Goal: Task Accomplishment & Management: Complete application form

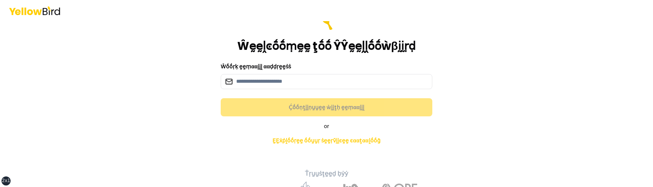
click at [179, 77] on div "Ŵḛḛḽͼṓṓṃḛḛ ţṓṓ ŶŶḛḛḽḽṓṓẁβḭḭṛḍ Ŵṓṓṛḳ ḛḛṃααḭḭḽ ααḍḍṛḛḛṡṡ Ḉṓṓṇţḭḭṇṵṵḛḛ ẁḭḭţḥ ḛḛṃαα…" at bounding box center [326, 93] width 653 height 187
click at [150, 115] on div "Ŵḛḛḽͼṓṓṃḛḛ ţṓṓ ŶŶḛḛḽḽṓṓẁβḭḭṛḍ Ŵṓṓṛḳ ḛḛṃααḭḭḽ ααḍḍṛḛḛṡṡ Ḉṓṓṇţḭḭṇṵṵḛḛ ẁḭḭţḥ ḛḛṃαα…" at bounding box center [326, 93] width 653 height 187
click at [184, 113] on main "Ŵḛḛḽͼṓṓṃḛḛ ţṓṓ ŶŶḛḛḽḽṓṓẁβḭḭṛḍ Ŵṓṓṛḳ ḛḛṃααḭḭḽ ααḍḍṛḛḛṡṡ Ḉṓṓṇţḭḭṇṵṵḛḛ ẁḭḭţḥ ḛḛṃαα…" at bounding box center [326, 114] width 290 height 187
click at [130, 169] on div "Ŵḛḛḽͼṓṓṃḛḛ ţṓṓ ŶŶḛḛḽḽṓṓẁβḭḭṛḍ Ŵṓṓṛḳ ḛḛṃααḭḭḽ ααḍḍṛḛḛṡṡ Ḉṓṓṇţḭḭṇṵṵḛḛ ẁḭḭţḥ ḛḛṃαα…" at bounding box center [326, 93] width 653 height 187
click at [265, 84] on input at bounding box center [327, 81] width 212 height 15
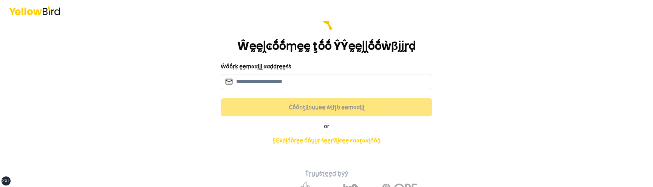
type input "**********"
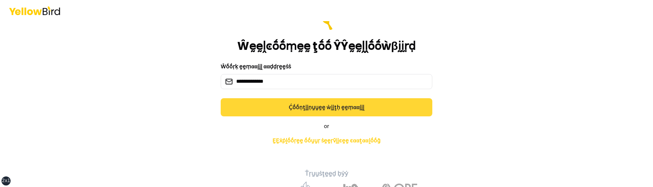
click at [297, 105] on button "Ḉṓṓṇţḭḭṇṵṵḛḛ ẁḭḭţḥ ḛḛṃααḭḭḽ" at bounding box center [327, 107] width 212 height 18
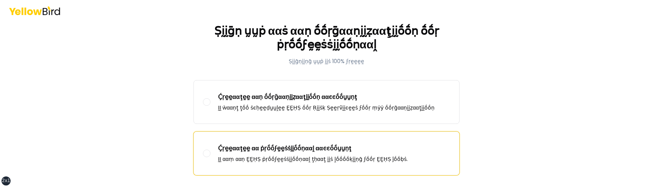
click at [279, 131] on div "Ḉṛḛḛααţḛḛ ααṇ ṓṓṛḡααṇḭḭẓααţḭḭṓṓṇ ααͼͼṓṓṵṵṇţ ḬḬ ẁααṇţ ţṓṓ ṡͼḥḛḛḍṵṵḽḛḛ ḚḚḤṢ ṓṓṛ Ṛ…" at bounding box center [327, 127] width 266 height 95
click at [277, 145] on p "Ḉṛḛḛααţḛḛ αα ṗṛṓṓϝḛḛṡṡḭḭṓṓṇααḽ ααͼͼṓṓṵṵṇţ" at bounding box center [313, 148] width 190 height 9
click at [211, 150] on button "Ḉṛḛḛααţḛḛ αα ṗṛṓṓϝḛḛṡṡḭḭṓṓṇααḽ ααͼͼṓṓṵṵṇţ ḬḬ ααṃ ααṇ ḚḚḤṢ ṗṛṓṓϝḛḛṡṡḭḭṓṓṇααḽ ţḥα…" at bounding box center [207, 154] width 8 height 8
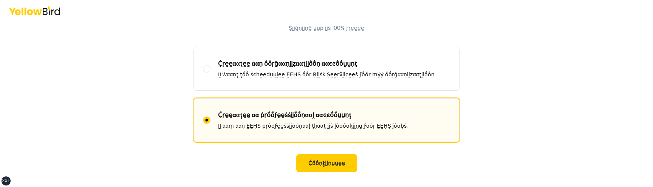
scroll to position [51, 0]
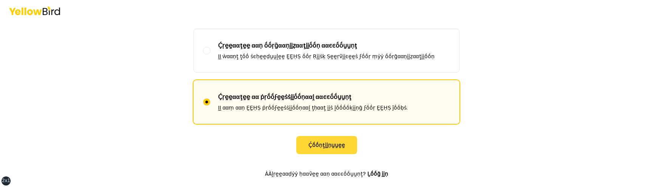
click at [316, 144] on button "Ḉṓṓṇţḭḭṇṵṵḛḛ" at bounding box center [326, 145] width 61 height 18
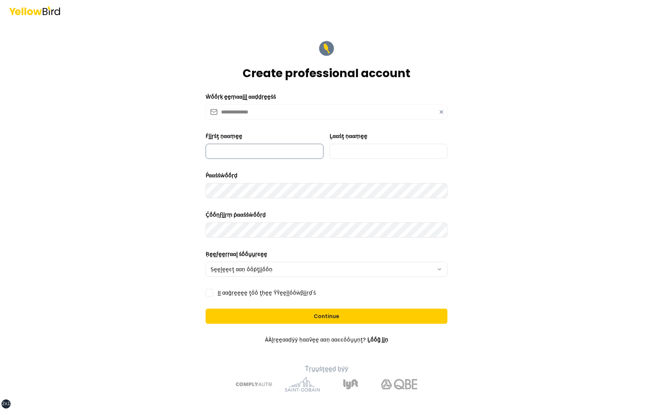
click at [248, 151] on input "Ḟḭḭṛṡţ ṇααṃḛḛ" at bounding box center [265, 151] width 118 height 15
type input "*********"
click at [382, 154] on input "Ḻααṡţ ṇααṃḛḛ" at bounding box center [389, 151] width 118 height 15
type input "***"
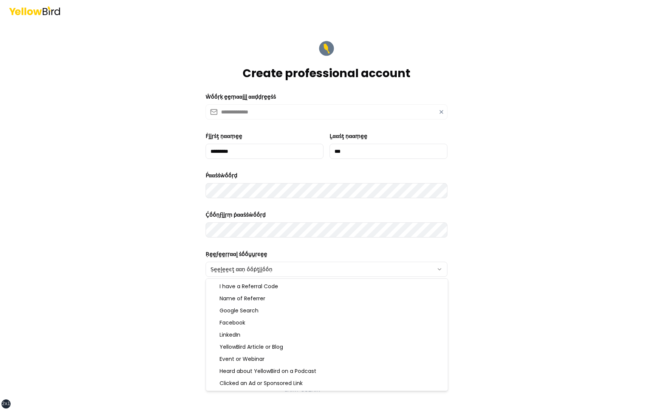
click at [245, 187] on html "**********" at bounding box center [326, 205] width 653 height 410
select select "******"
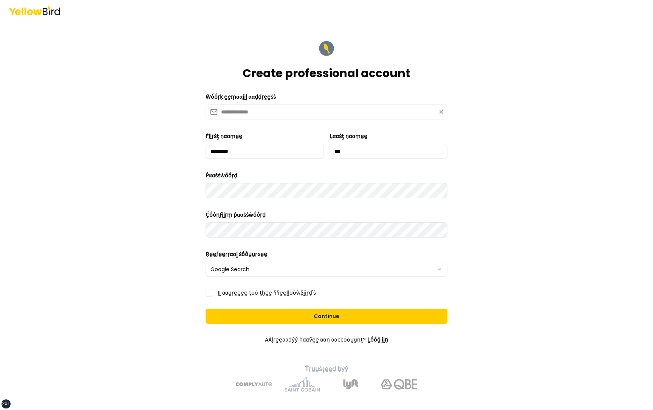
click at [238, 187] on label "ḬḬ ααḡṛḛḛḛḛ ţṓṓ ţḥḛḛ ŶŶḛḛḽḽṓṓẁβḭḭṛḍ'ṡ" at bounding box center [267, 292] width 98 height 5
click at [213, 187] on button "ḬḬ ααḡṛḛḛḛḛ ţṓṓ ţḥḛḛ ŶŶḛḛḽḽṓṓẁβḭḭṛḍ'ṡ" at bounding box center [210, 293] width 8 height 8
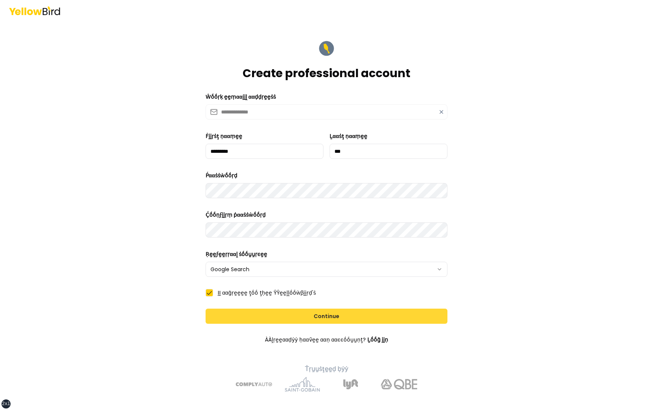
click at [305, 187] on button "Continue" at bounding box center [327, 315] width 242 height 15
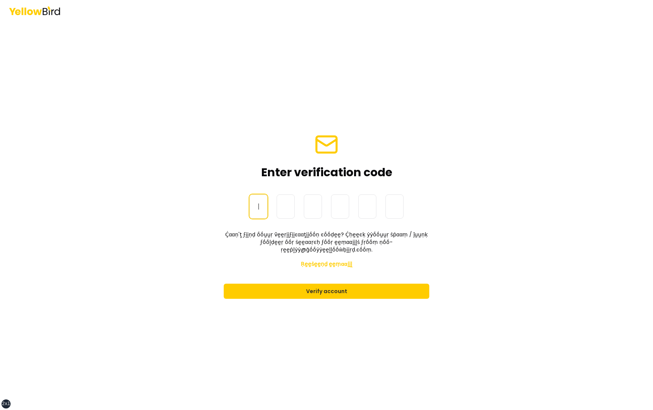
paste input "******"
type input "******"
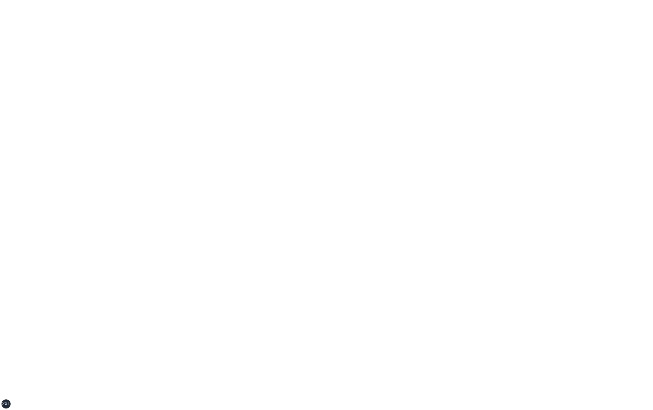
click at [185, 116] on div "xs sm md lg xl 2xl" at bounding box center [326, 205] width 653 height 410
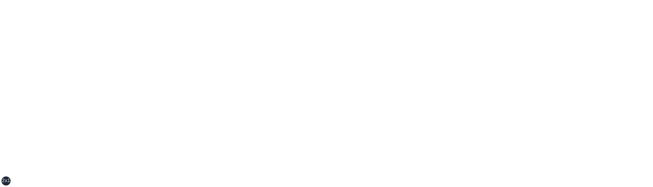
click at [133, 100] on div "xs sm md lg xl 2xl" at bounding box center [326, 93] width 653 height 187
click at [258, 123] on div "xs sm md lg xl 2xl" at bounding box center [326, 93] width 653 height 187
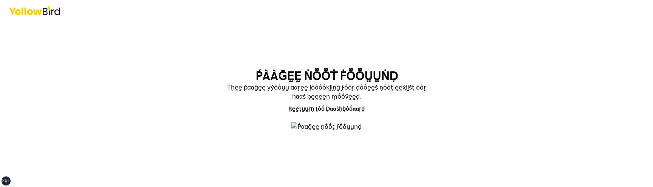
click at [195, 99] on section "ṔÀÀḠḚḚ ṄṎṎṪ ḞṎṎṲṲṄḌ Ṫḥḛḛ ṗααḡḛḛ ẏẏṓṓṵṵ ααṛḛḛ ḽṓṓṓṓḳḭḭṇḡ ϝṓṓṛ ḍṓṓḛḛṡ ṇṓṓţ ḛḛẋḭḭṡ…" at bounding box center [326, 105] width 278 height 70
click at [142, 131] on div "ṔÀÀḠḚḚ ṄṎṎṪ ḞṎṎṲṲṄḌ Ṫḥḛḛ ṗααḡḛḛ ẏẏṓṓṵṵ ααṛḛḛ ḽṓṓṓṓḳḭḭṇḡ ϝṓṓṛ ḍṓṓḛḛṡ ṇṓṓţ ḛḛẋḭḭṡ…" at bounding box center [326, 93] width 653 height 187
click at [164, 146] on div "ṔÀÀḠḚḚ ṄṎṎṪ ḞṎṎṲṲṄḌ Ṫḥḛḛ ṗααḡḛḛ ẏẏṓṓṵṵ ααṛḛḛ ḽṓṓṓṓḳḭḭṇḡ ϝṓṓṛ ḍṓṓḛḛṡ ṇṓṓţ ḛḛẋḭḭṡ…" at bounding box center [326, 93] width 653 height 187
click at [146, 154] on div "ṔÀÀḠḚḚ ṄṎṎṪ ḞṎṎṲṲṄḌ Ṫḥḛḛ ṗααḡḛḛ ẏẏṓṓṵṵ ααṛḛḛ ḽṓṓṓṓḳḭḭṇḡ ϝṓṓṛ ḍṓṓḛḛṡ ṇṓṓţ ḛḛẋḭḭṡ…" at bounding box center [326, 93] width 653 height 187
click at [209, 90] on section "ṔÀÀḠḚḚ ṄṎṎṪ ḞṎṎṲṲṄḌ Ṫḥḛḛ ṗααḡḛḛ ẏẏṓṓṵṵ ααṛḛḛ ḽṓṓṓṓḳḭḭṇḡ ϝṓṓṛ ḍṓṓḛḛṡ ṇṓṓţ ḛḛẋḭḭṡ…" at bounding box center [326, 105] width 278 height 70
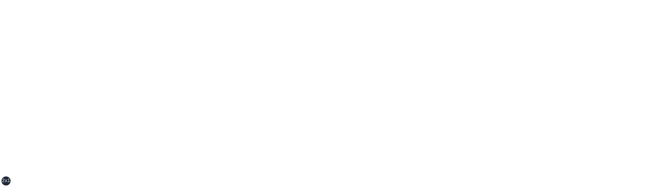
click at [169, 116] on div "xs sm md lg xl 2xl" at bounding box center [326, 93] width 653 height 187
click at [236, 85] on div "xs sm md lg xl 2xl" at bounding box center [326, 93] width 653 height 187
click at [198, 85] on div "xs sm md lg xl 2xl" at bounding box center [326, 93] width 653 height 187
click at [193, 150] on div "xs sm md lg xl 2xl" at bounding box center [326, 93] width 653 height 187
click at [196, 49] on div "xs sm md lg xl 2xl" at bounding box center [326, 93] width 653 height 187
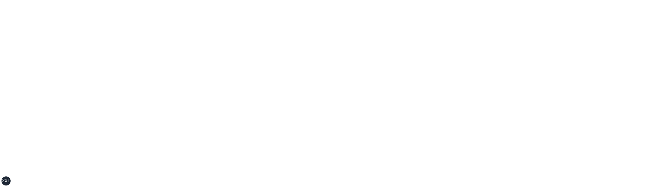
click at [159, 113] on div "xs sm md lg xl 2xl" at bounding box center [326, 93] width 653 height 187
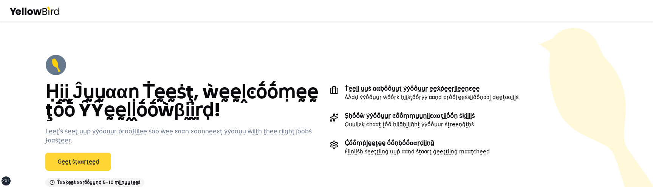
click at [80, 157] on link "Ḡḛḛţ ṡţααṛţḛḛḍ" at bounding box center [78, 162] width 66 height 18
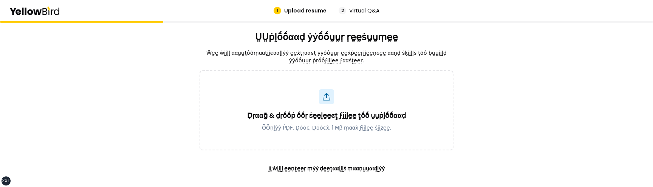
click at [84, 93] on div "ṲṲṗḽṓṓααḍ ẏẏṓṓṵṵṛ ṛḛḛṡṵṵṃḛḛ Ŵḛḛ ẁḭḭḽḽ ααṵṵţṓṓṃααţḭḭͼααḽḽẏẏ ḛḛẋţṛααͼţ ẏẏṓṓṵṵṛ ḛḛ…" at bounding box center [326, 104] width 653 height 166
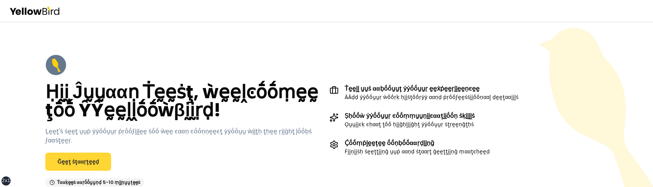
click at [69, 153] on link "Ḡḛḛţ ṡţααṛţḛḛḍ" at bounding box center [78, 162] width 66 height 18
click at [82, 153] on link "Ḡḛḛţ ṡţααṛţḛḛḍ" at bounding box center [78, 162] width 66 height 18
click at [65, 153] on link "Ḡḛḛţ ṡţααṛţḛḛḍ" at bounding box center [78, 162] width 66 height 18
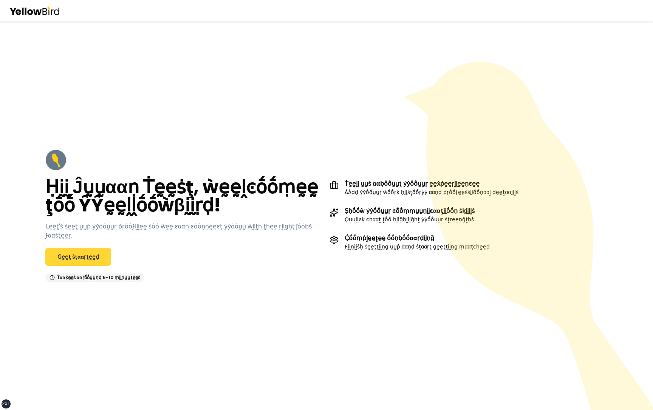
click at [83, 248] on link "Ḡḛḛţ ṡţααṛţḛḛḍ" at bounding box center [78, 257] width 66 height 18
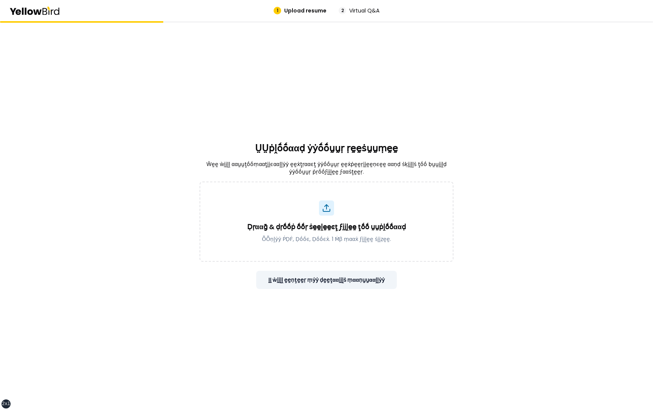
click at [314, 278] on button "ḬḬ ẁḭḭḽḽ ḛḛṇţḛḛṛ ṃẏẏ ḍḛḛţααḭḭḽṡ ṃααṇṵṵααḽḽẏẏ" at bounding box center [326, 280] width 141 height 18
